Goal: Task Accomplishment & Management: Complete application form

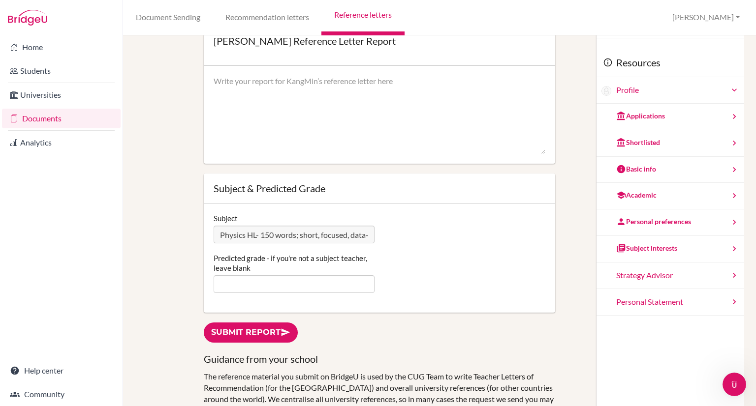
scroll to position [75, 0]
click at [352, 17] on link "Reference letters" at bounding box center [362, 17] width 83 height 35
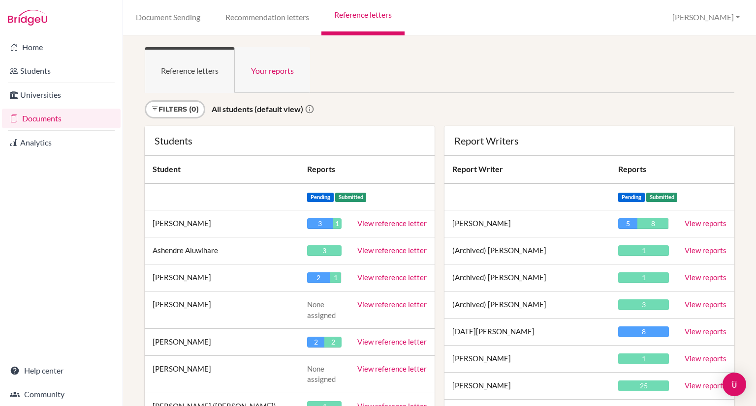
click at [282, 74] on link "Your reports" at bounding box center [272, 70] width 75 height 46
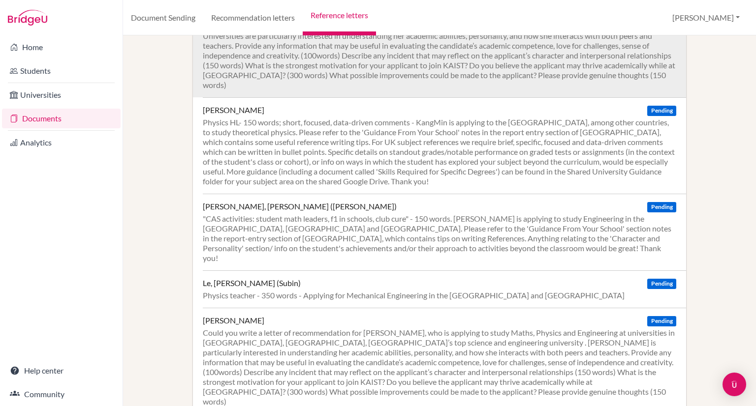
scroll to position [336, 0]
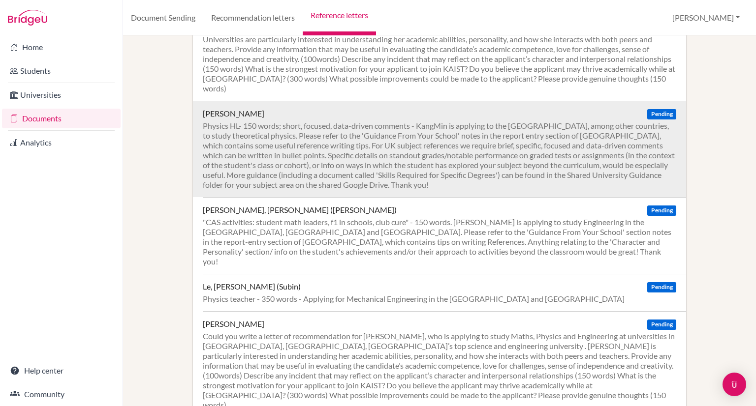
click at [289, 121] on div "Physics HL- 150 words; short, focused, data-driven comments - KangMin is applyi…" at bounding box center [439, 155] width 473 height 69
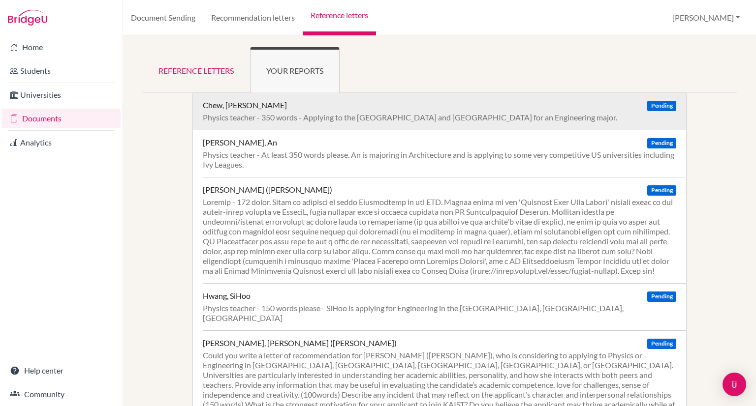
click at [382, 111] on div "Chew, Zhen Yang Pending Physics teacher - 350 words - Applying to the US and Ca…" at bounding box center [444, 111] width 483 height 37
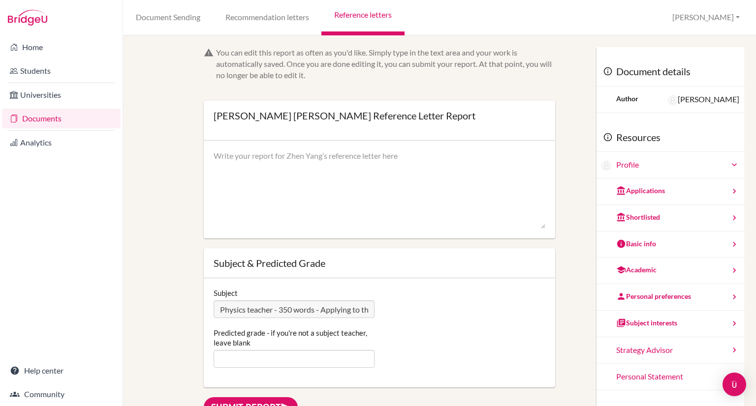
click at [324, 156] on textarea at bounding box center [380, 190] width 332 height 79
paste textarea "I have had the pleasure of teaching Zhen Yang Chew in Physics, and I am delight…"
type textarea "I have had the pleasure of teaching Zhen Yang Chew in Physics, and I am delight…"
paste textarea "I have had the pleasure of teaching Zhen Yang Chew in Physics, and I am delight…"
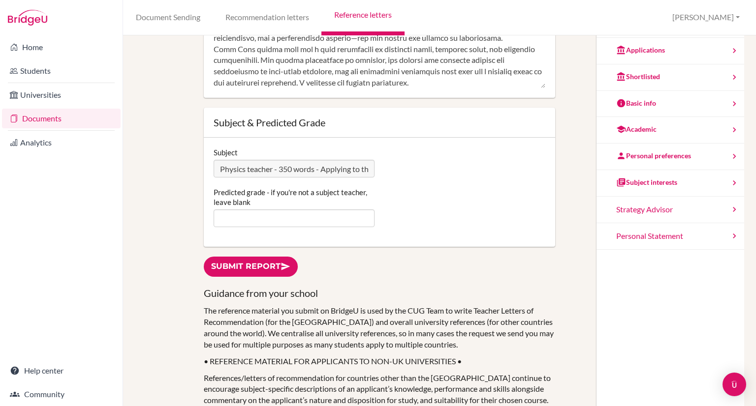
scroll to position [149, 0]
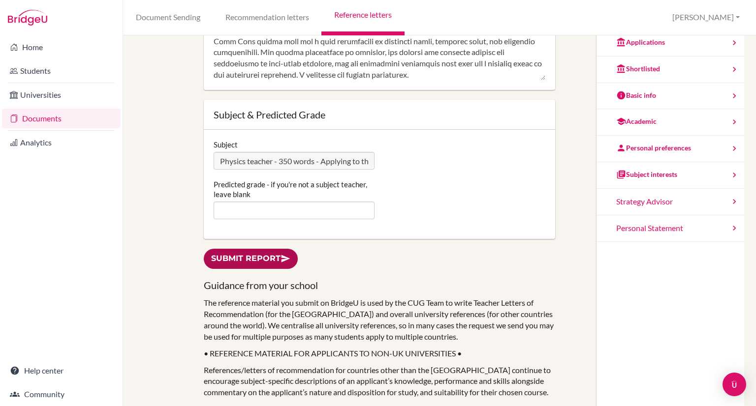
type textarea "I have had the pleasure of teaching Zhen Yang Chew in Physics, and I am delight…"
click at [287, 258] on icon at bounding box center [285, 259] width 10 height 10
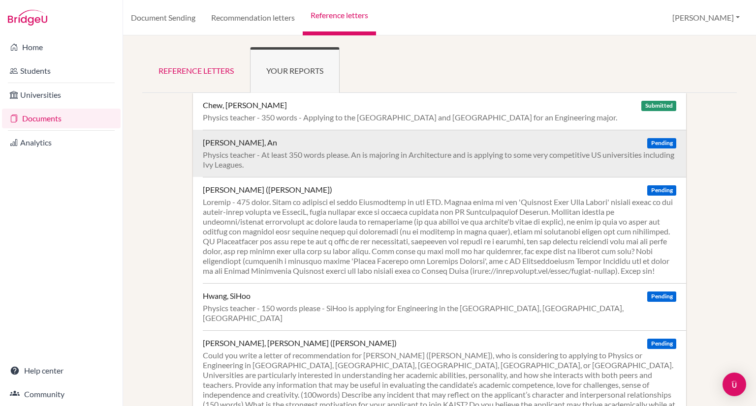
click at [404, 152] on div "Physics teacher - At least 350 words please. An is majoring in Architecture and…" at bounding box center [439, 160] width 473 height 20
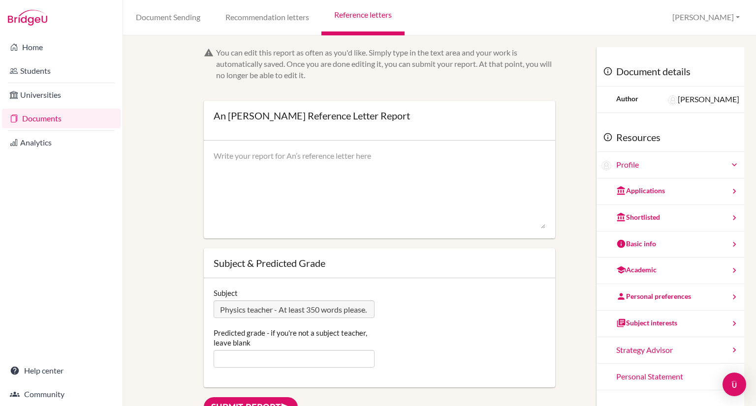
click at [256, 154] on textarea at bounding box center [380, 190] width 332 height 79
paste textarea "I am pleased to write in support of An Hoang’s application to study Architectur…"
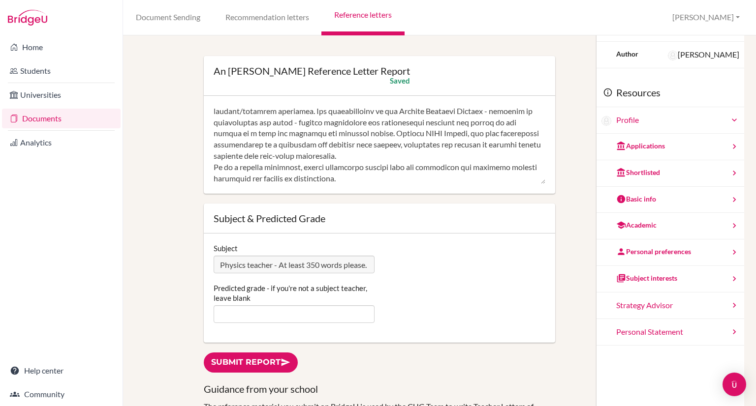
scroll to position [44, 0]
type textarea "I am pleased to write in support of An Hoang’s application to study Architectur…"
click at [229, 362] on link "Submit report" at bounding box center [251, 363] width 94 height 20
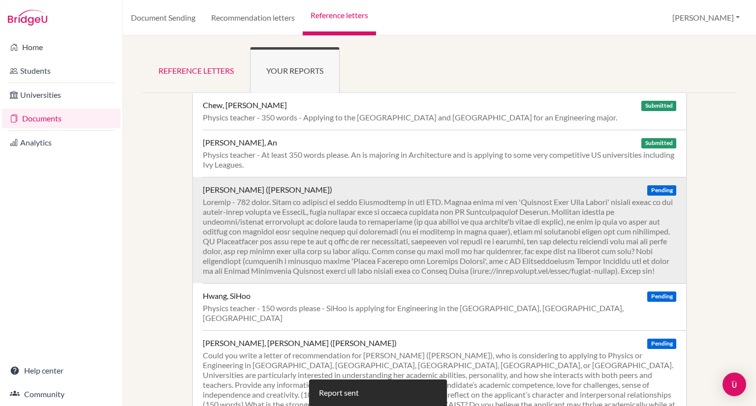
click at [270, 190] on div "[PERSON_NAME] ([PERSON_NAME])" at bounding box center [267, 190] width 129 height 10
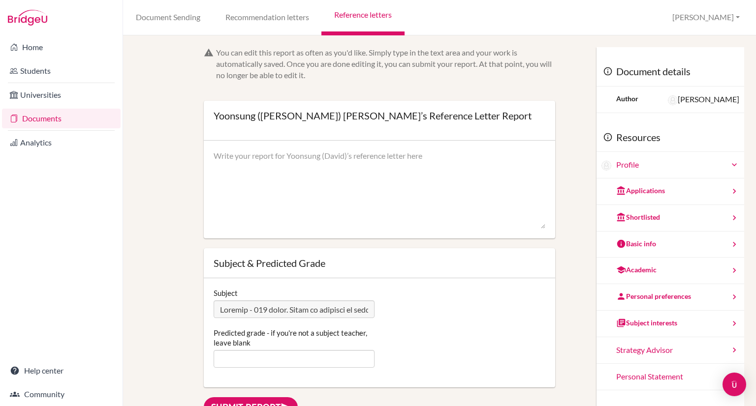
click at [279, 166] on textarea at bounding box center [380, 190] width 332 height 79
paste textarea "Lo ip do sitametc ad elits do eiusmod te Incididu (Utlab) Etdo’m aliquaenima mi…"
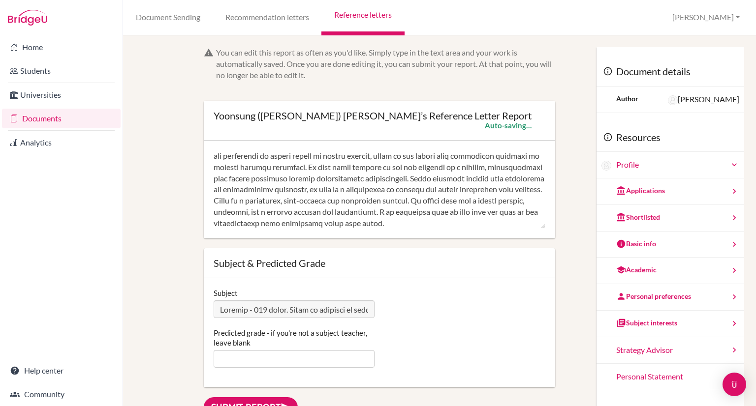
scroll to position [39, 0]
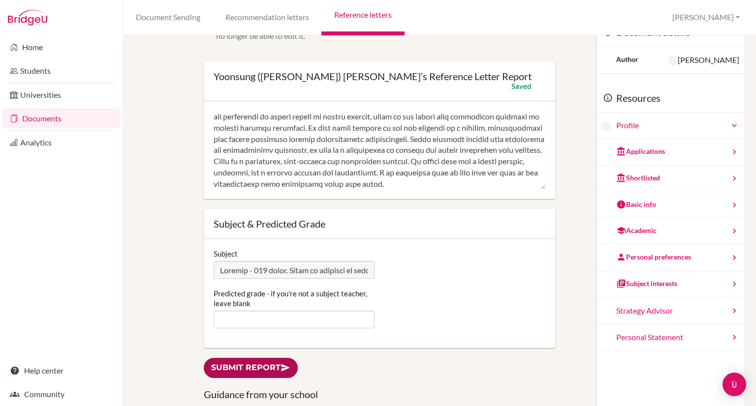
type textarea "Lo ip do sitametc ad elits do eiusmod te Incididu (Utlab) Etdo’m aliquaenima mi…"
click at [215, 365] on link "Submit report" at bounding box center [251, 368] width 94 height 20
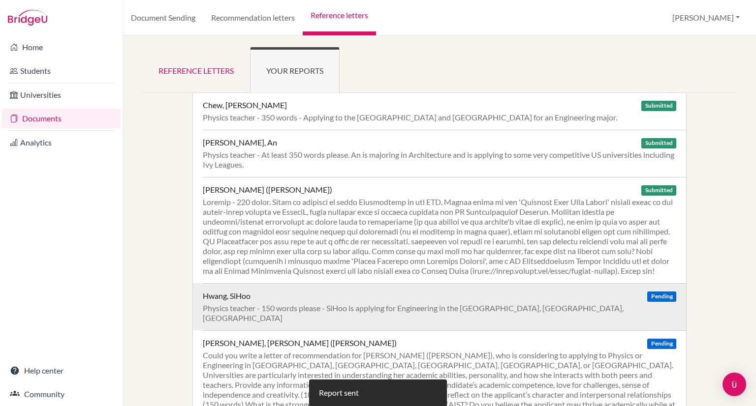
click at [309, 301] on div "Hwang, SiHoo Pending" at bounding box center [439, 296] width 473 height 10
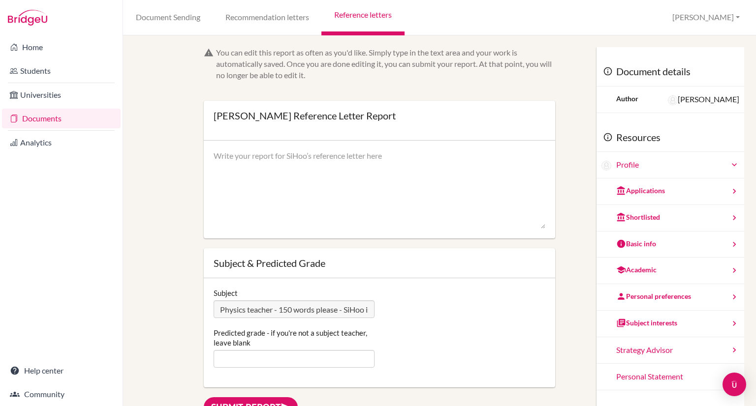
click at [356, 23] on link "Reference letters" at bounding box center [362, 17] width 83 height 35
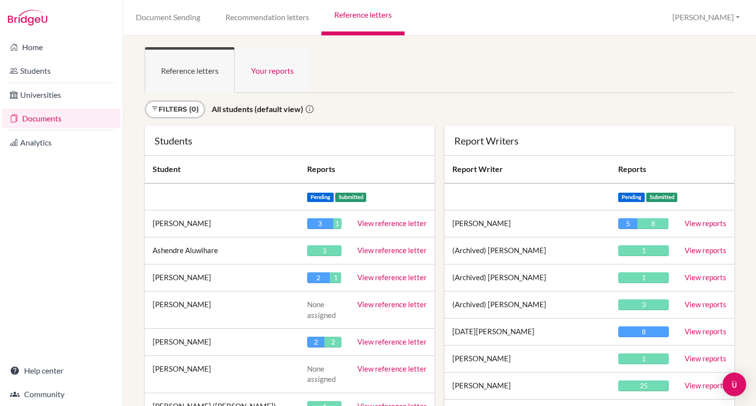
click at [279, 71] on link "Your reports" at bounding box center [272, 70] width 75 height 46
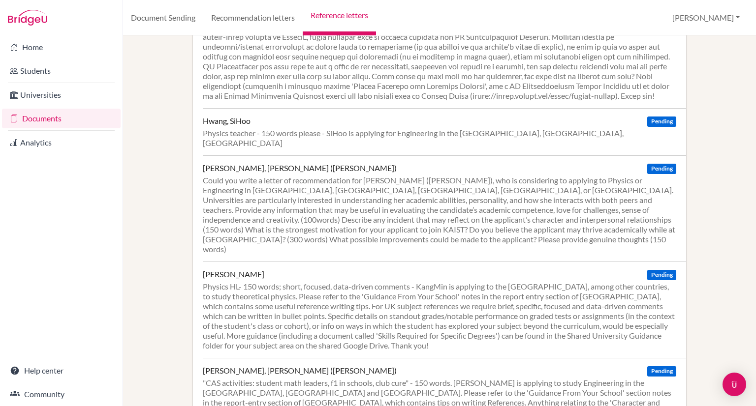
scroll to position [177, 0]
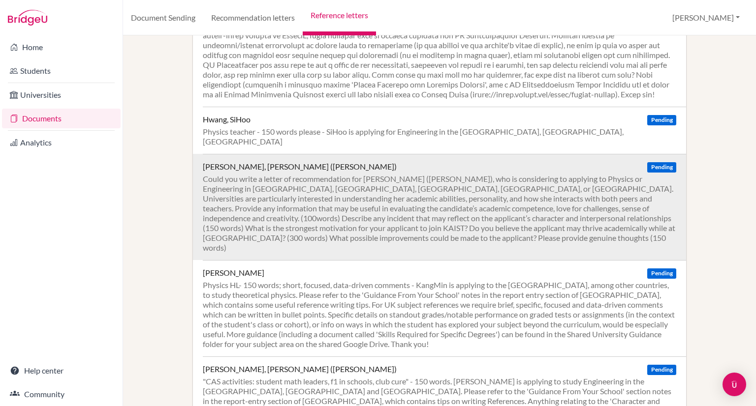
click at [291, 205] on div "Could you write a letter of recommendation for [PERSON_NAME] ([PERSON_NAME]), w…" at bounding box center [439, 213] width 473 height 79
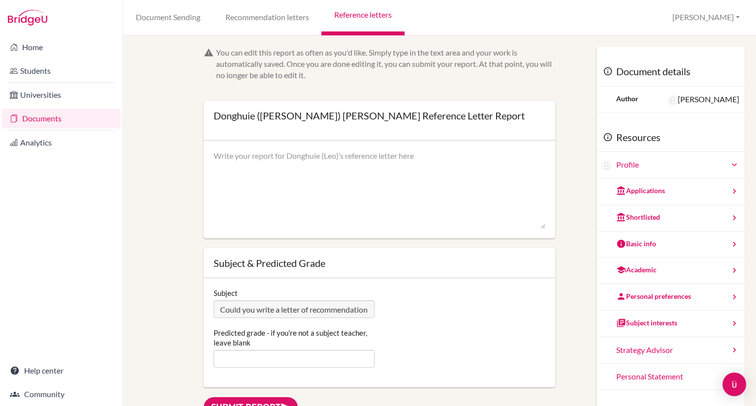
click at [282, 176] on textarea at bounding box center [380, 190] width 332 height 79
paste textarea "Academic Competence (100 words) Donghuie (Leo) Kim is a highly capable and moti…"
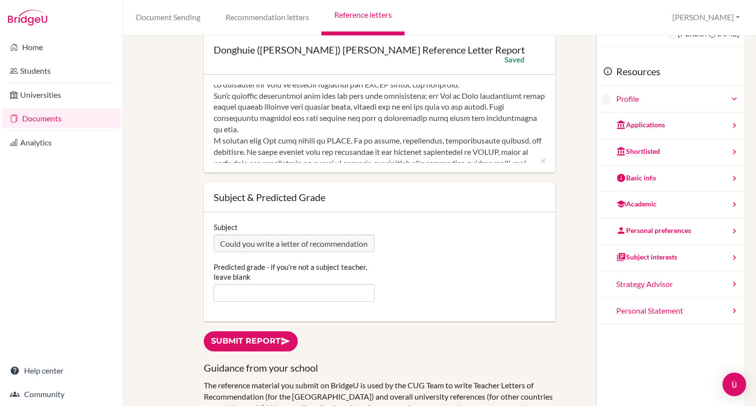
scroll to position [79, 0]
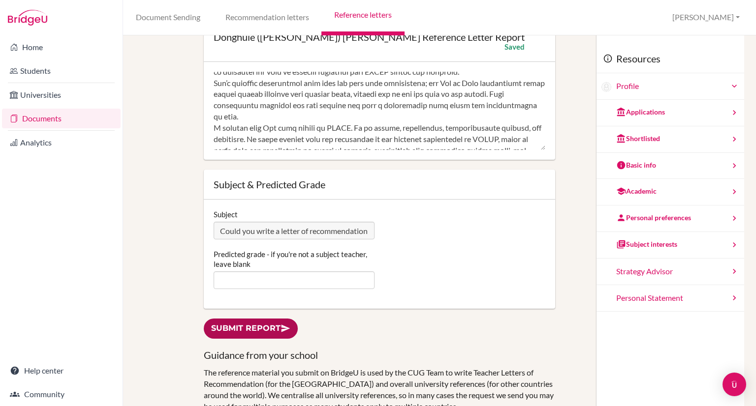
type textarea "Academic Competence (100 words) Donghuie (Leo) Kim is a highly capable and moti…"
click at [218, 327] on link "Submit report" at bounding box center [251, 329] width 94 height 20
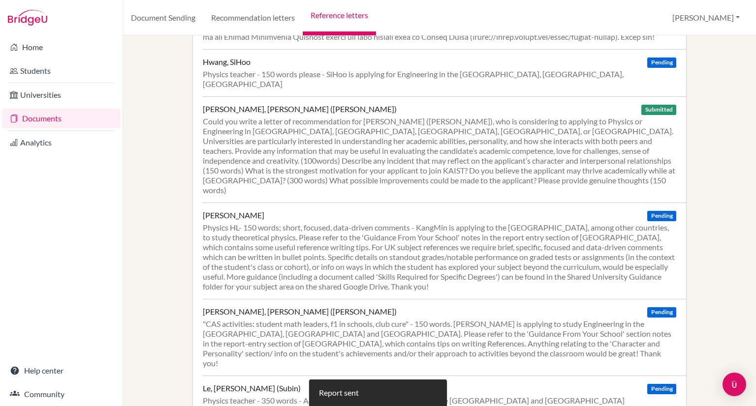
scroll to position [234, 0]
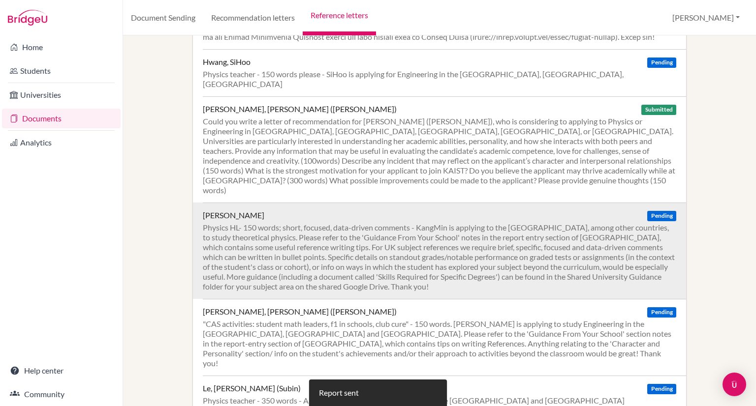
click at [316, 231] on div "Physics HL- 150 words; short, focused, data-driven comments - KangMin is applyi…" at bounding box center [439, 257] width 473 height 69
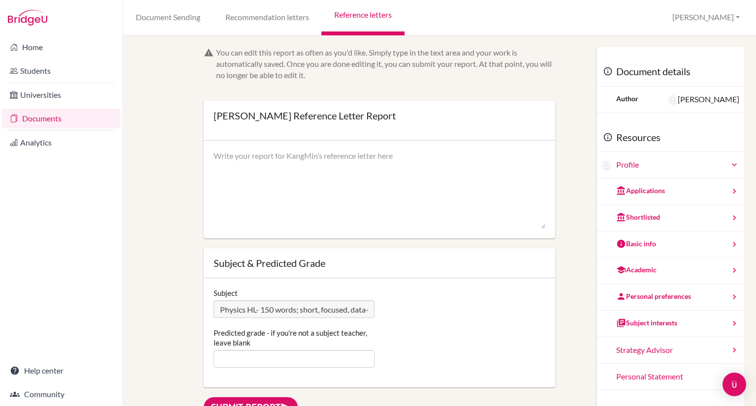
click at [262, 159] on textarea at bounding box center [380, 190] width 332 height 79
paste textarea "KangMin is a highly capable and intellectually curious student of Physics HL in…"
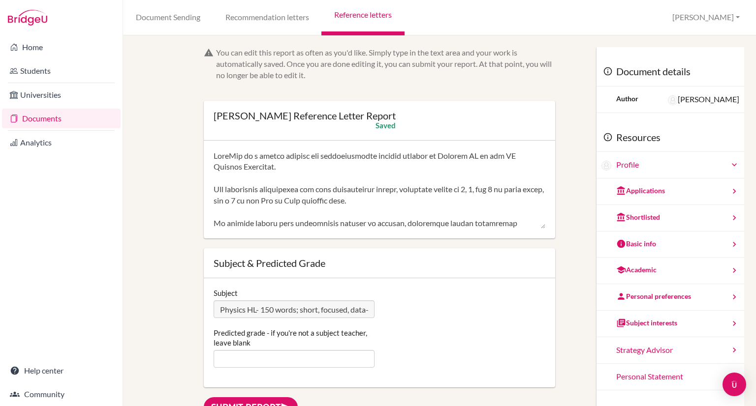
type textarea "KangMin is a highly capable and intellectually curious student of Physics HL in…"
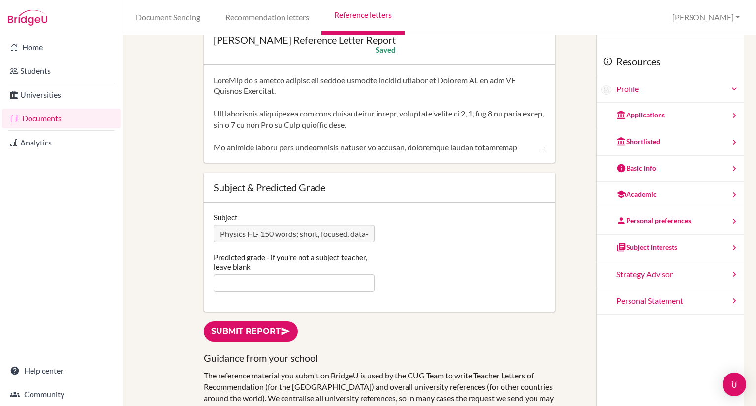
scroll to position [75, 0]
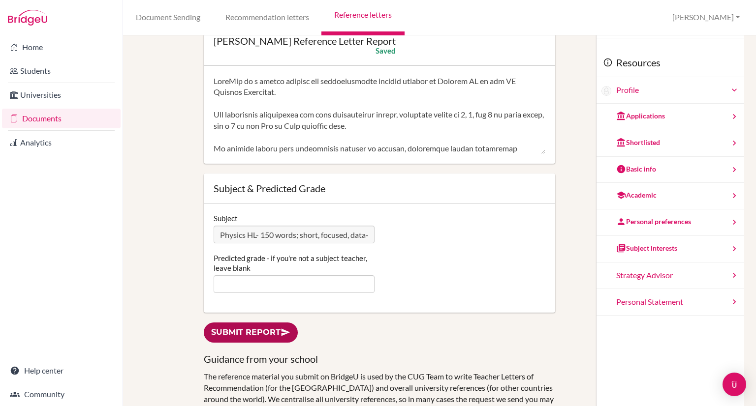
click at [234, 332] on link "Submit report" at bounding box center [251, 333] width 94 height 20
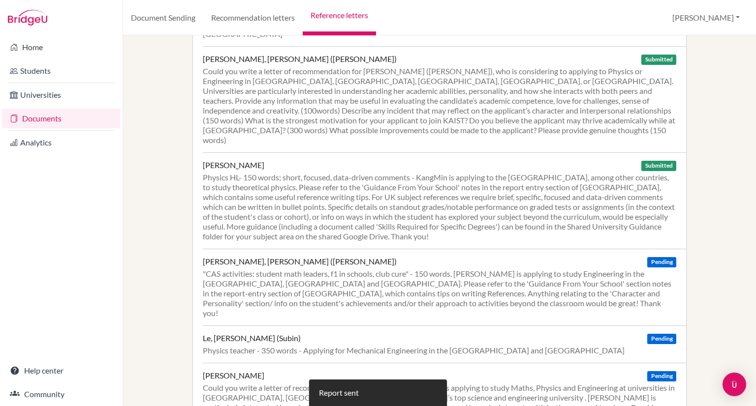
scroll to position [289, 0]
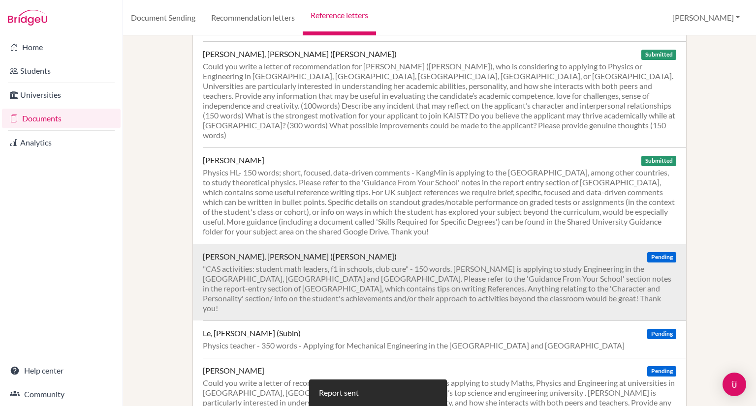
click at [293, 264] on div ""CAS activities: student math leaders, f1 in schools, club cure" - 150 words. […" at bounding box center [439, 288] width 473 height 49
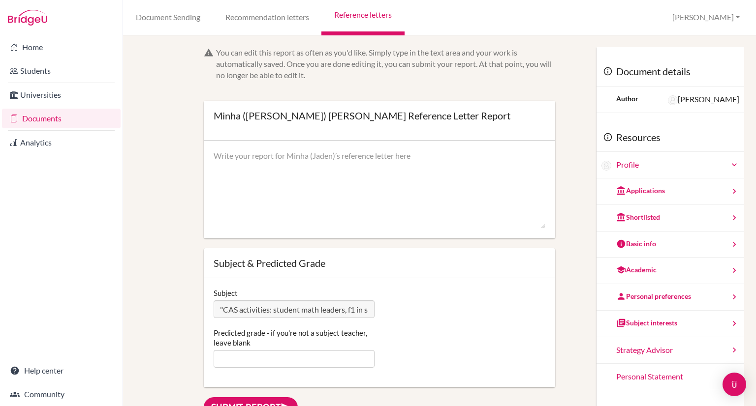
click at [348, 178] on textarea at bounding box center [380, 190] width 332 height 79
paste textarea "Jaden joined our school last year and quickly made a strong impression through …"
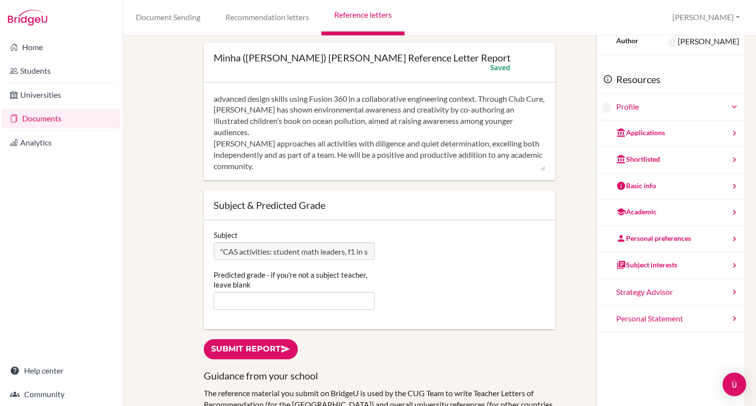
scroll to position [113, 0]
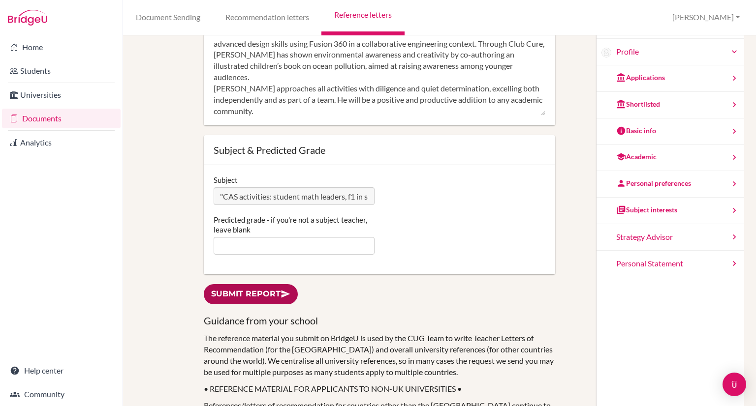
type textarea "Jaden joined our school last year and quickly made a strong impression through …"
click at [221, 294] on link "Submit report" at bounding box center [251, 294] width 94 height 20
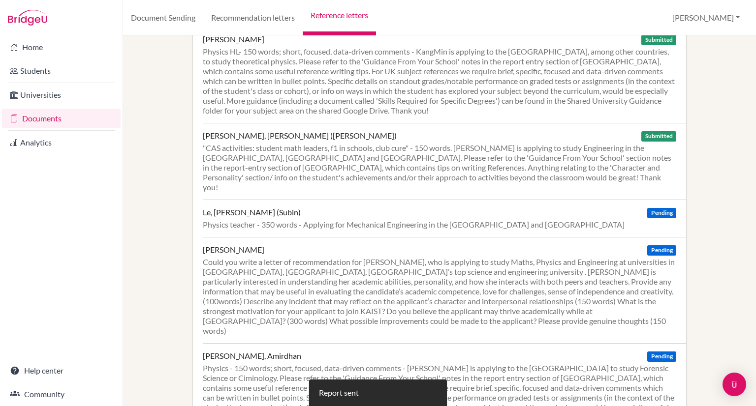
scroll to position [424, 0]
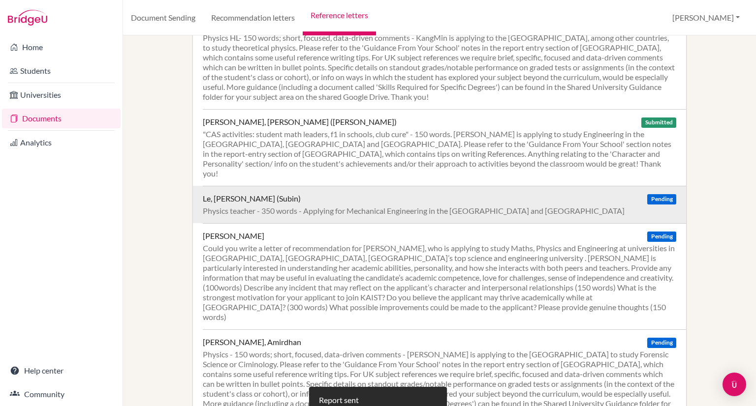
click at [306, 206] on div "Physics teacher - 350 words - Applying for Mechanical Engineering in the [GEOGR…" at bounding box center [439, 211] width 473 height 10
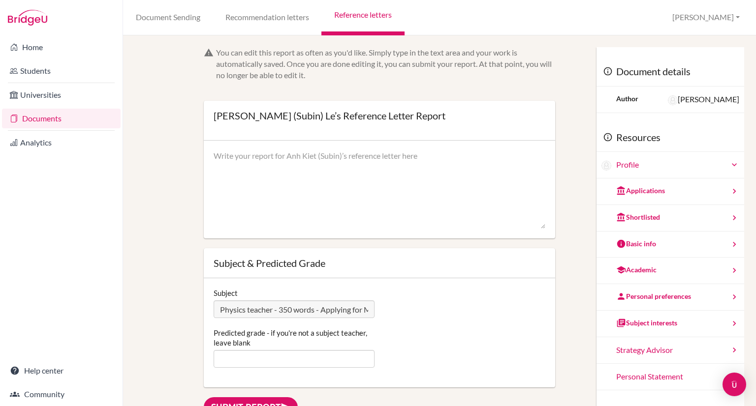
click at [244, 154] on textarea at bounding box center [380, 190] width 332 height 79
paste textarea "L ip dolo sitamet co adipisc e seddoeius tem Inc Utla (Etdol) Ma al enimadm ve …"
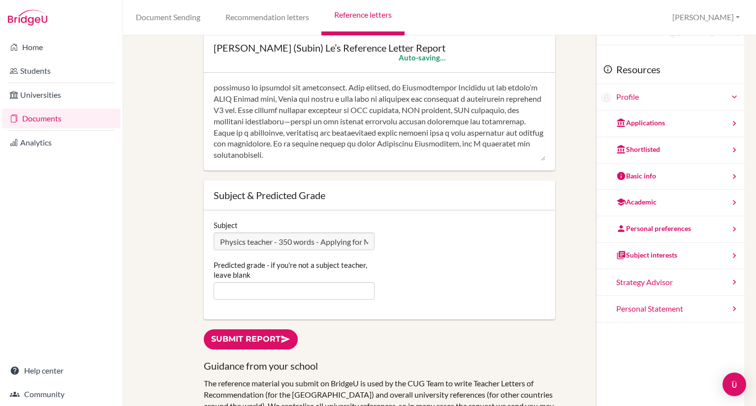
scroll to position [76, 0]
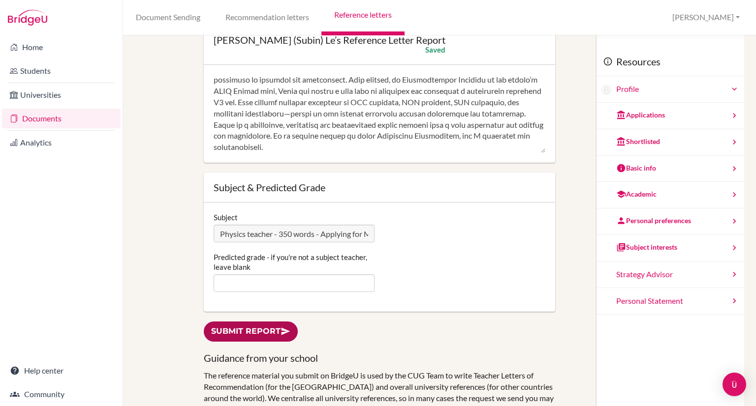
type textarea "L ip dolo sitamet co adipisc e seddoeius tem Inc Utla (Etdol) Ma al enimadm ve …"
click at [227, 328] on link "Submit report" at bounding box center [251, 332] width 94 height 20
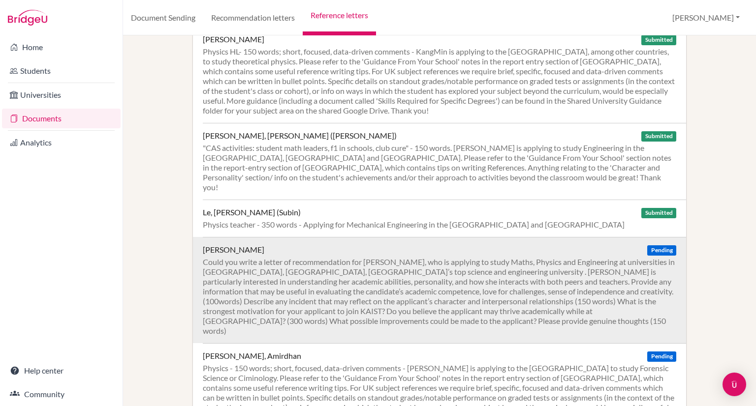
scroll to position [411, 0]
click at [278, 279] on div "Could you write a letter of recommendation for [PERSON_NAME], who is applying t…" at bounding box center [439, 296] width 473 height 79
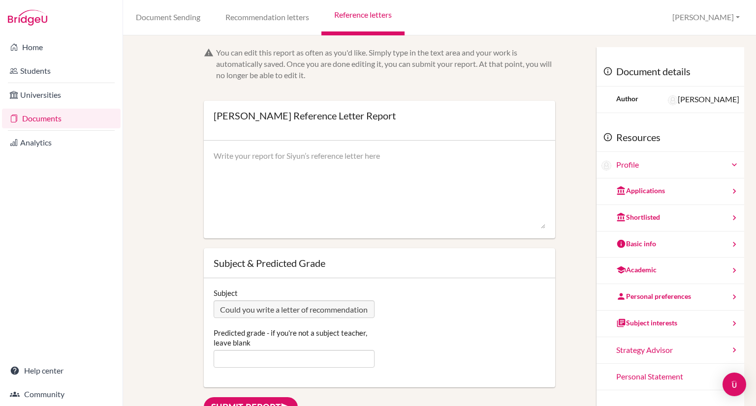
click at [285, 164] on textarea at bounding box center [380, 190] width 332 height 79
paste textarea "Academic Abilities, Personality, and Interaction (100 words) Siyun is an outsta…"
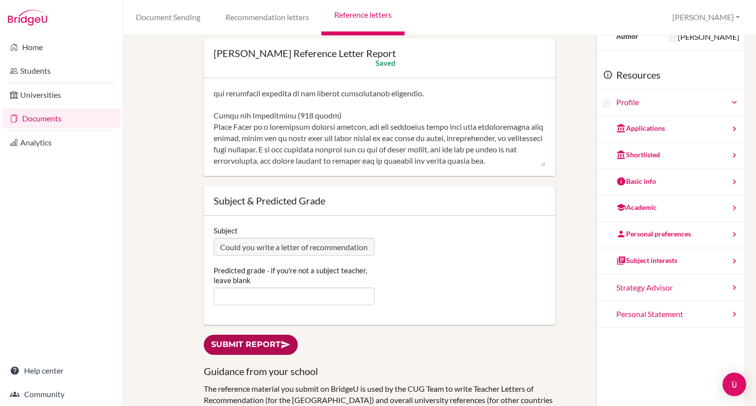
scroll to position [62, 0]
type textarea "Academic Abilities, Personality, and Interaction (100 words) Siyun is an outsta…"
click at [230, 339] on link "Submit report" at bounding box center [251, 346] width 94 height 20
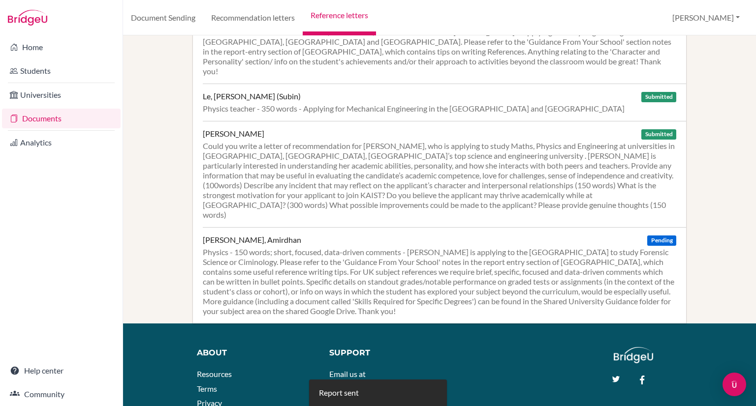
scroll to position [530, 0]
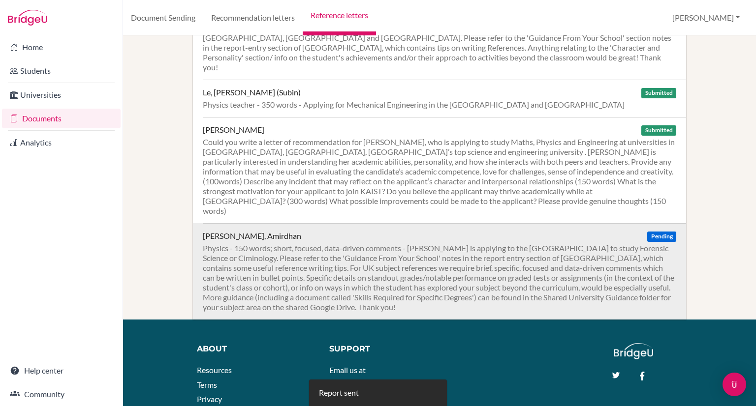
click at [306, 244] on div "Physics - 150 words; short, focused, data-driven comments - [PERSON_NAME] is ap…" at bounding box center [439, 278] width 473 height 69
